Goal: Find specific page/section: Find specific page/section

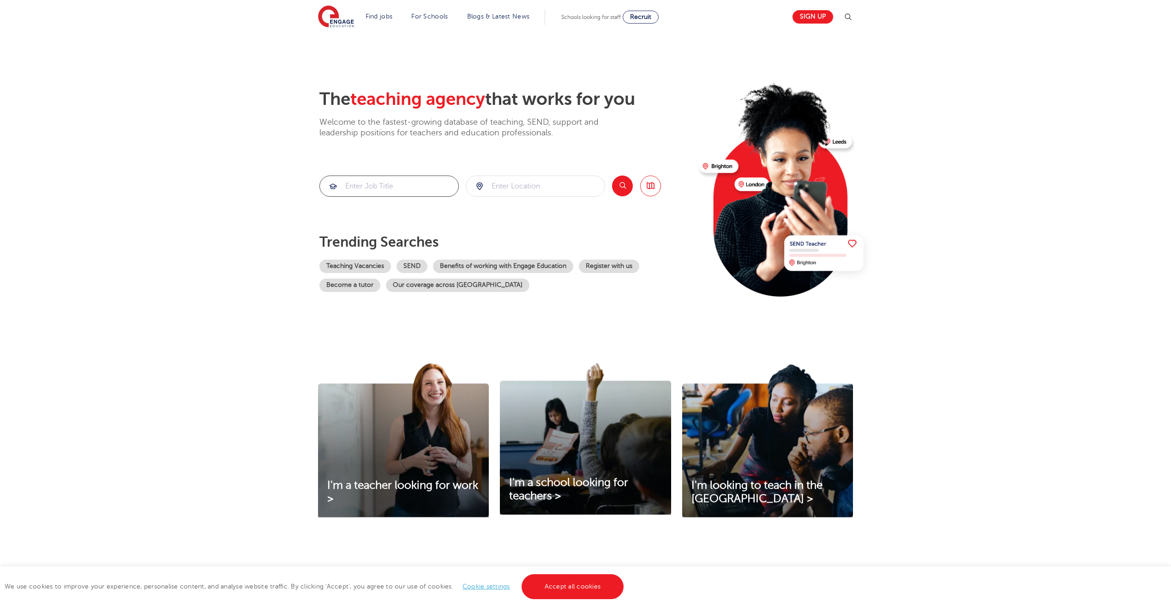
click at [358, 190] on input "search" at bounding box center [389, 186] width 139 height 20
click at [390, 248] on mark "assistant for primary" at bounding box center [405, 250] width 70 height 11
type input "teaching assistant for primary"
click at [564, 185] on input "search" at bounding box center [535, 186] width 139 height 20
click at [481, 183] on div at bounding box center [535, 186] width 139 height 20
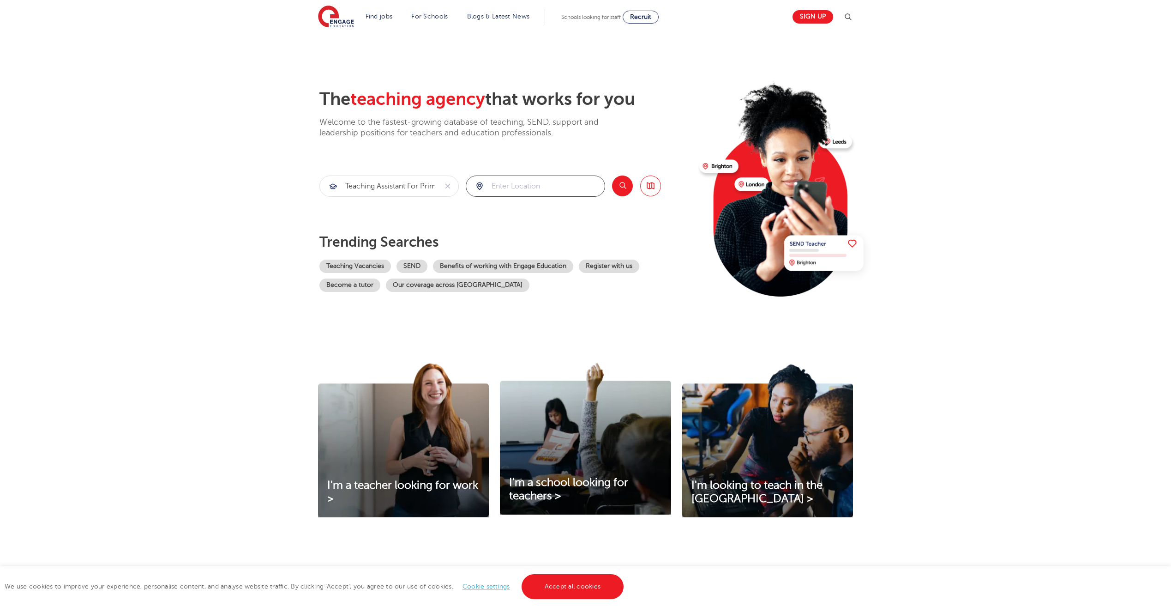
click at [538, 187] on input "search" at bounding box center [535, 186] width 139 height 20
click at [620, 187] on button "Search" at bounding box center [622, 185] width 21 height 21
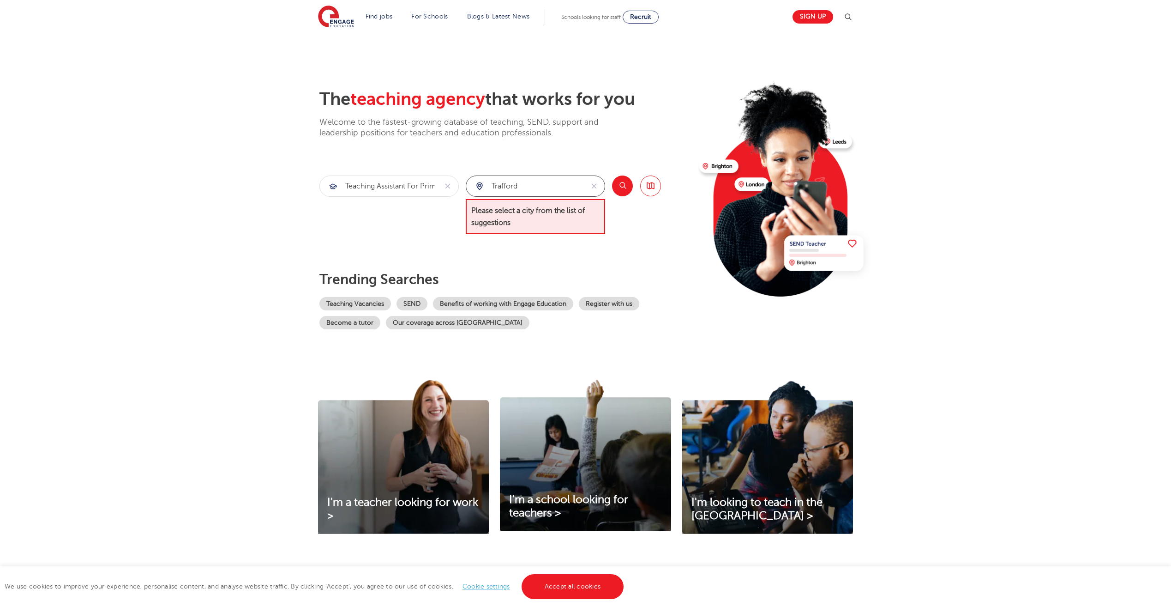
click at [544, 184] on input "trafford" at bounding box center [524, 186] width 117 height 20
drag, startPoint x: 544, startPoint y: 184, endPoint x: 429, endPoint y: 184, distance: 115.4
click at [429, 184] on section "teaching assistant for primary trafford Please select a city from the list of s…" at bounding box center [491, 204] width 342 height 59
type input "p"
type input "manc"
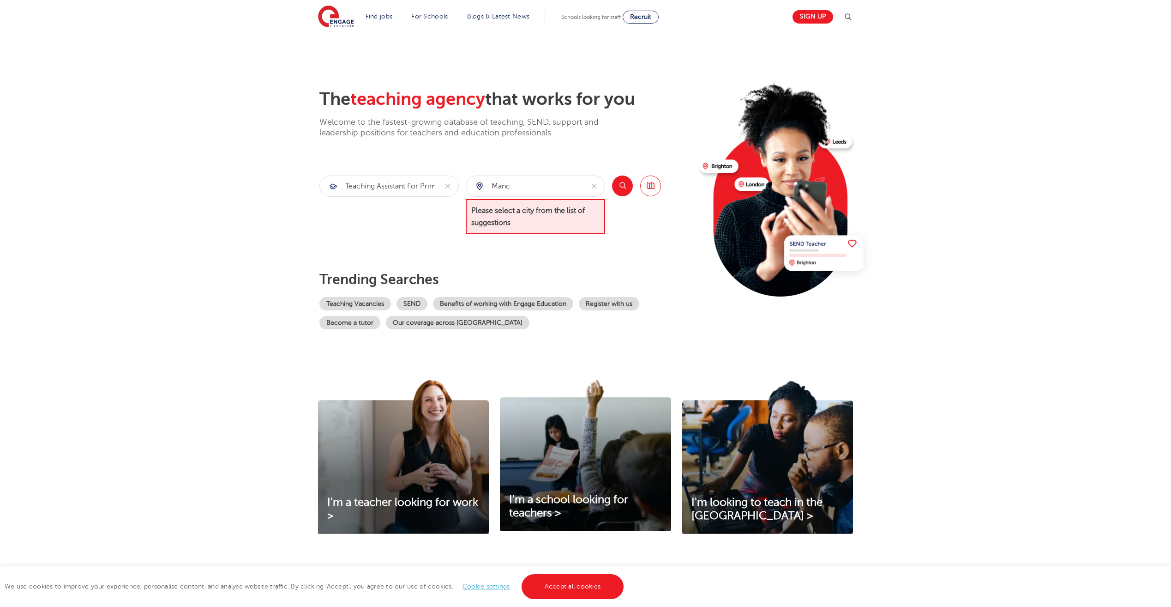
click at [479, 186] on div "manc" at bounding box center [524, 186] width 117 height 20
click at [655, 185] on link "Browse all Jobs" at bounding box center [650, 185] width 21 height 21
